Goal: Download file/media

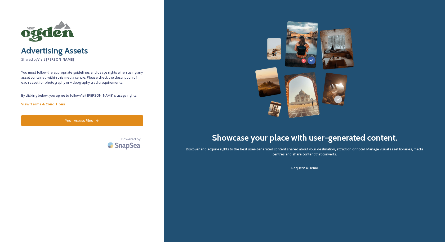
click at [107, 121] on button "Yes - Access Files" at bounding box center [82, 120] width 122 height 11
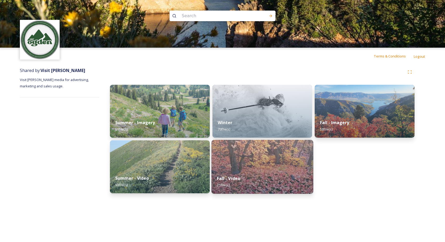
click at [247, 183] on div "Fall - Video 21 file(s)" at bounding box center [262, 182] width 102 height 24
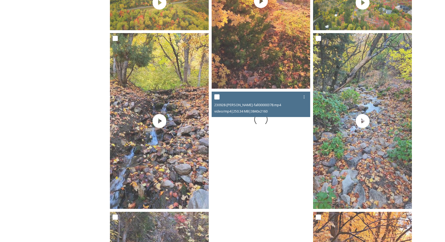
scroll to position [836, 0]
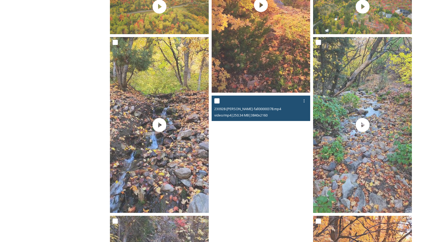
click at [262, 132] on video "230928-wolf-creel-fall00000378.mp4" at bounding box center [261, 124] width 99 height 56
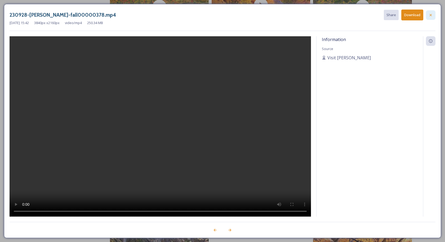
click at [433, 15] on icon at bounding box center [430, 15] width 4 height 4
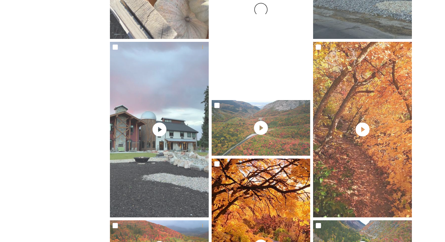
scroll to position [585, 0]
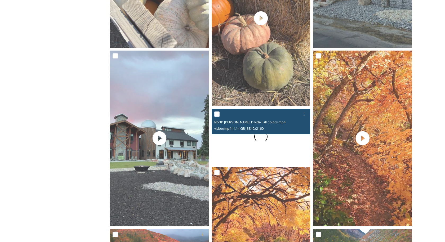
click at [256, 136] on span at bounding box center [260, 136] width 15 height 15
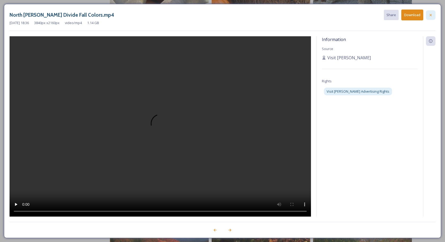
click at [433, 14] on div at bounding box center [431, 15] width 10 height 10
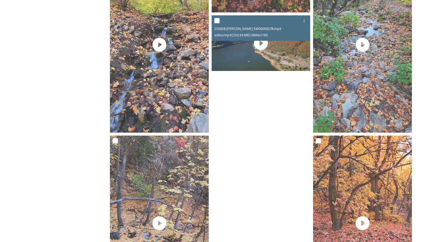
scroll to position [996, 0]
